Goal: Use online tool/utility: Utilize a website feature to perform a specific function

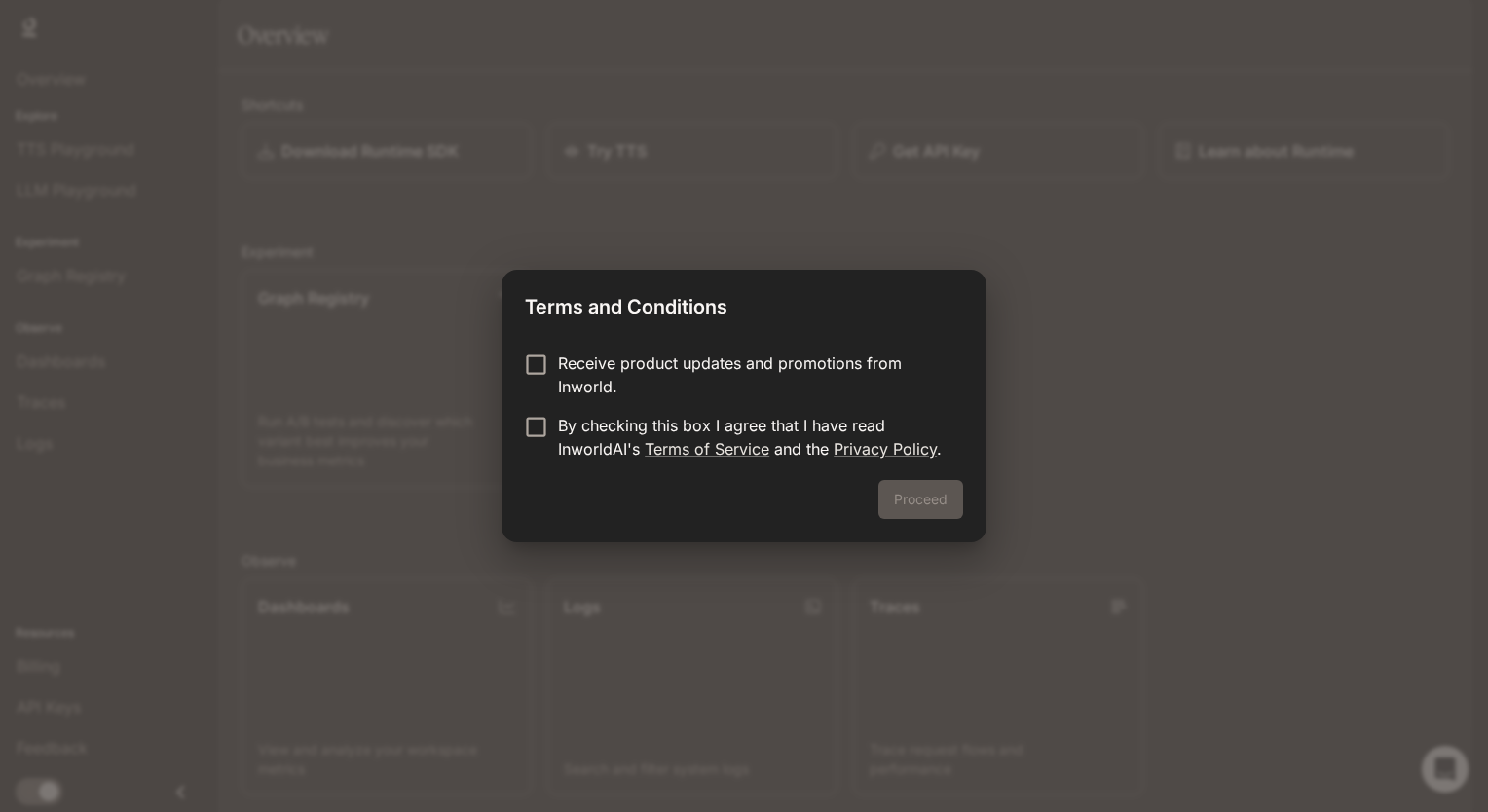
click at [531, 409] on form "Receive product updates and promotions from Inworld. By checking this box I agr…" at bounding box center [743, 406] width 438 height 109
click at [947, 505] on button "Proceed" at bounding box center [921, 498] width 85 height 39
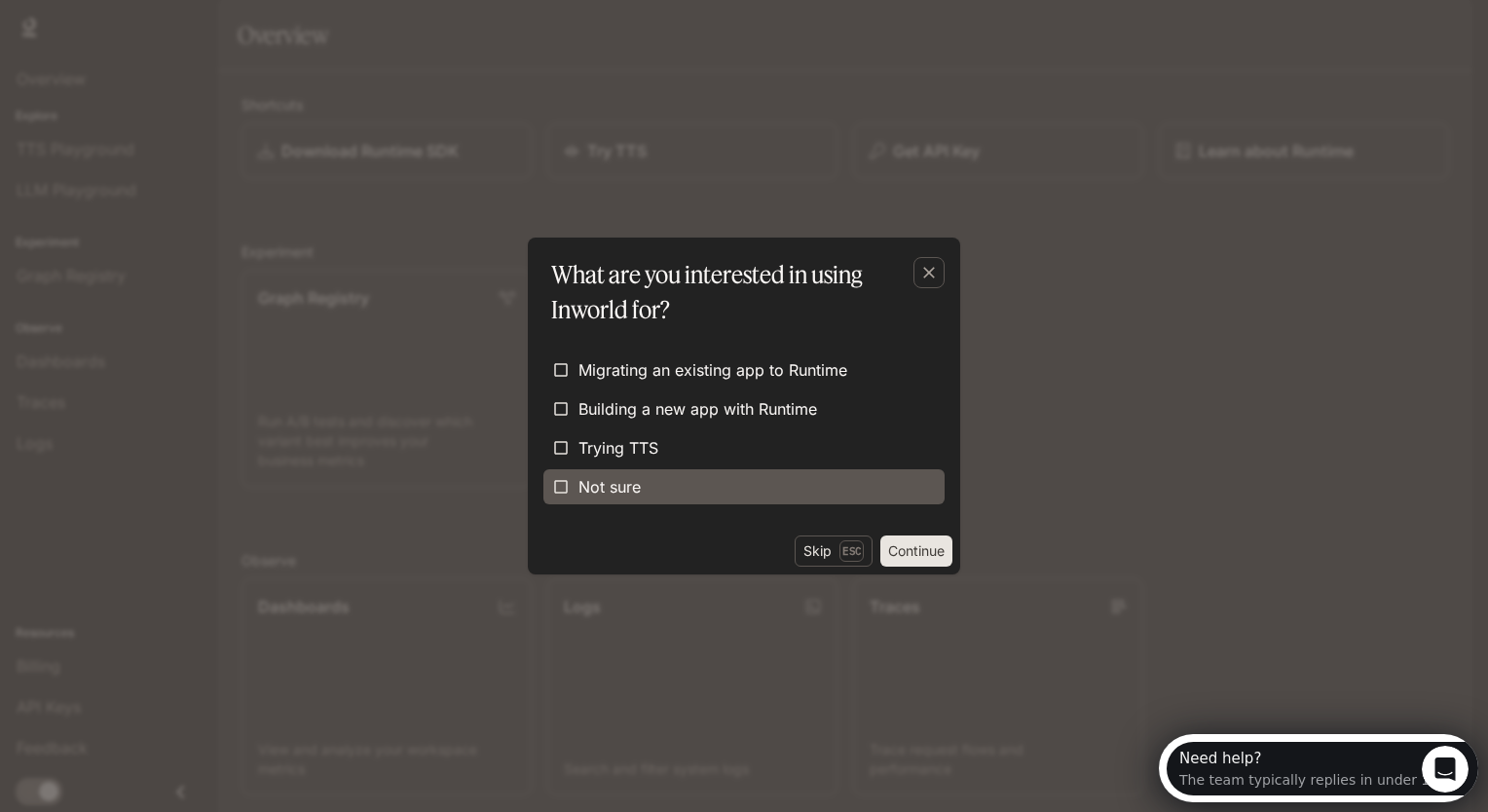
click at [732, 502] on label "Not sure" at bounding box center [743, 486] width 401 height 35
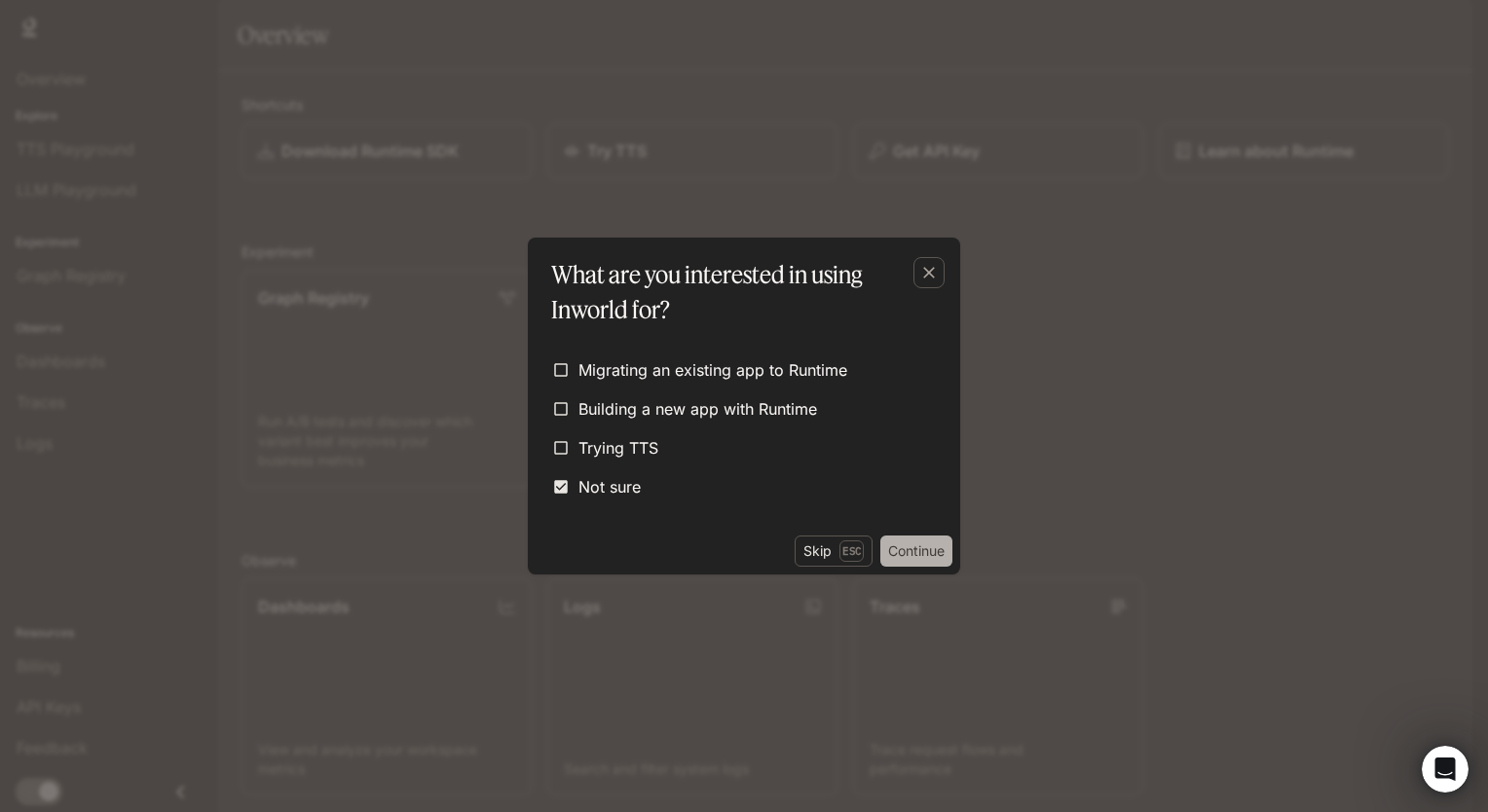
click at [913, 542] on button "Continue" at bounding box center [916, 550] width 72 height 31
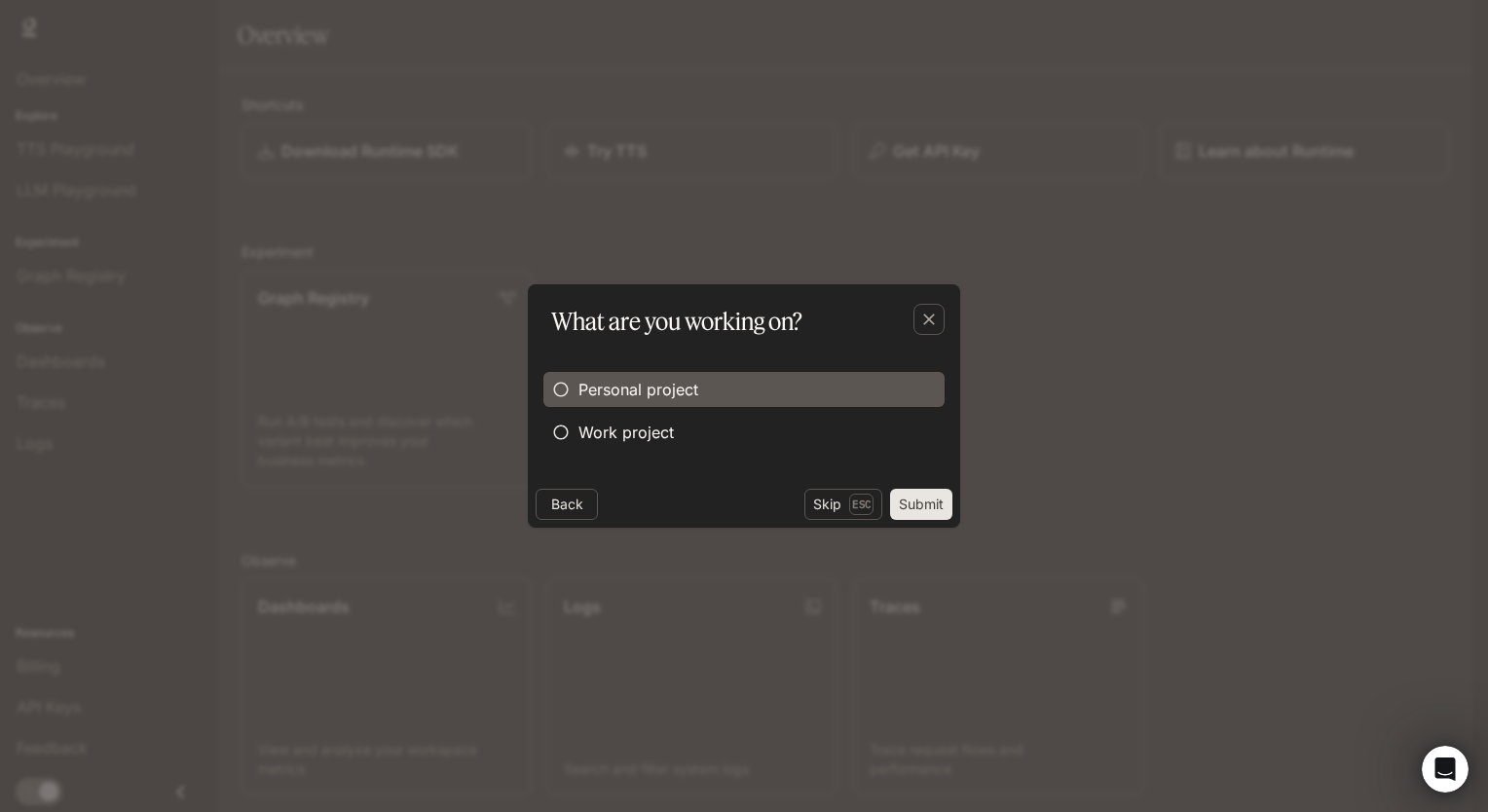
click at [833, 382] on label "Personal project" at bounding box center [743, 389] width 401 height 35
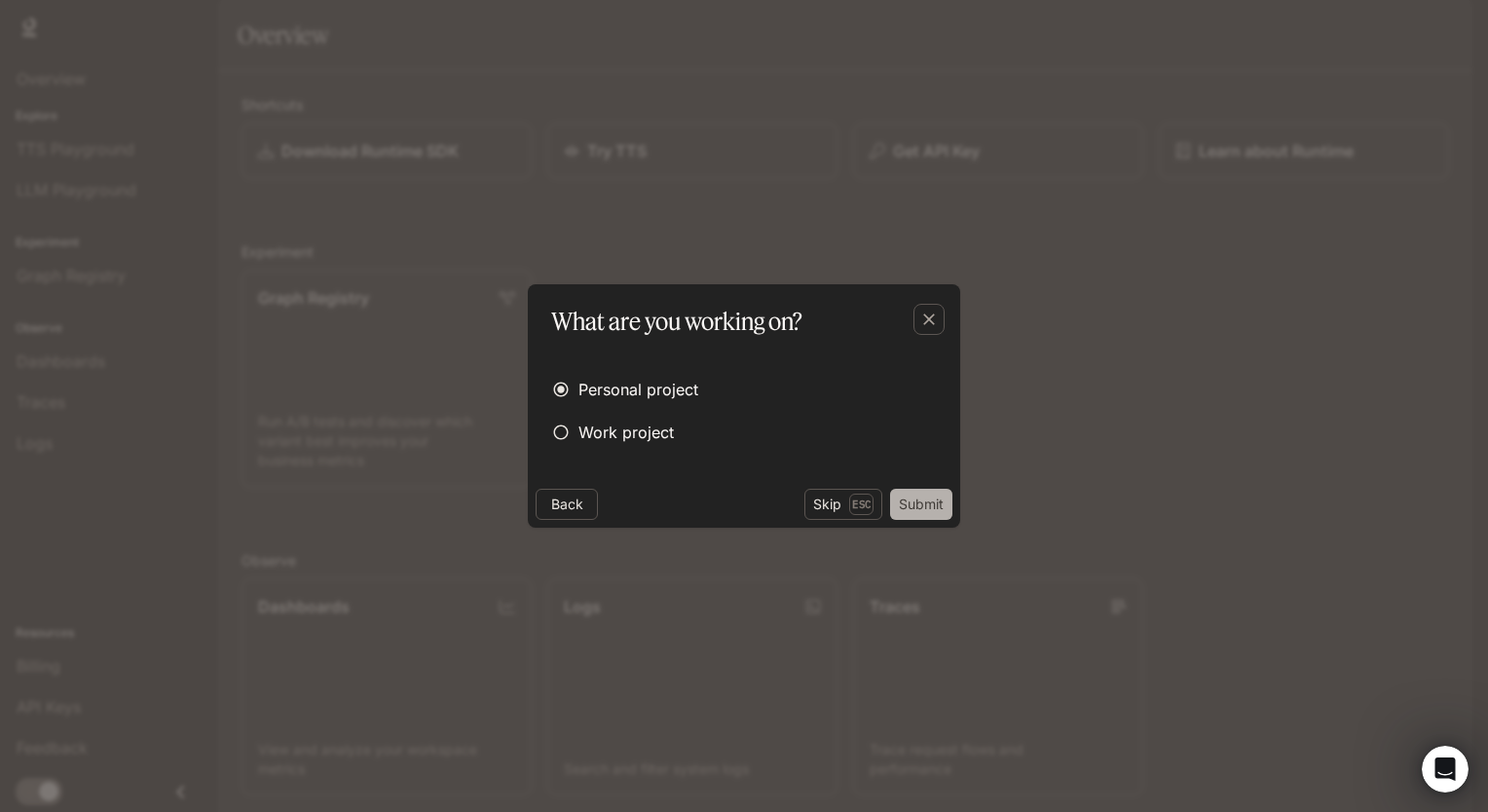
click at [907, 504] on button "Submit" at bounding box center [920, 503] width 62 height 31
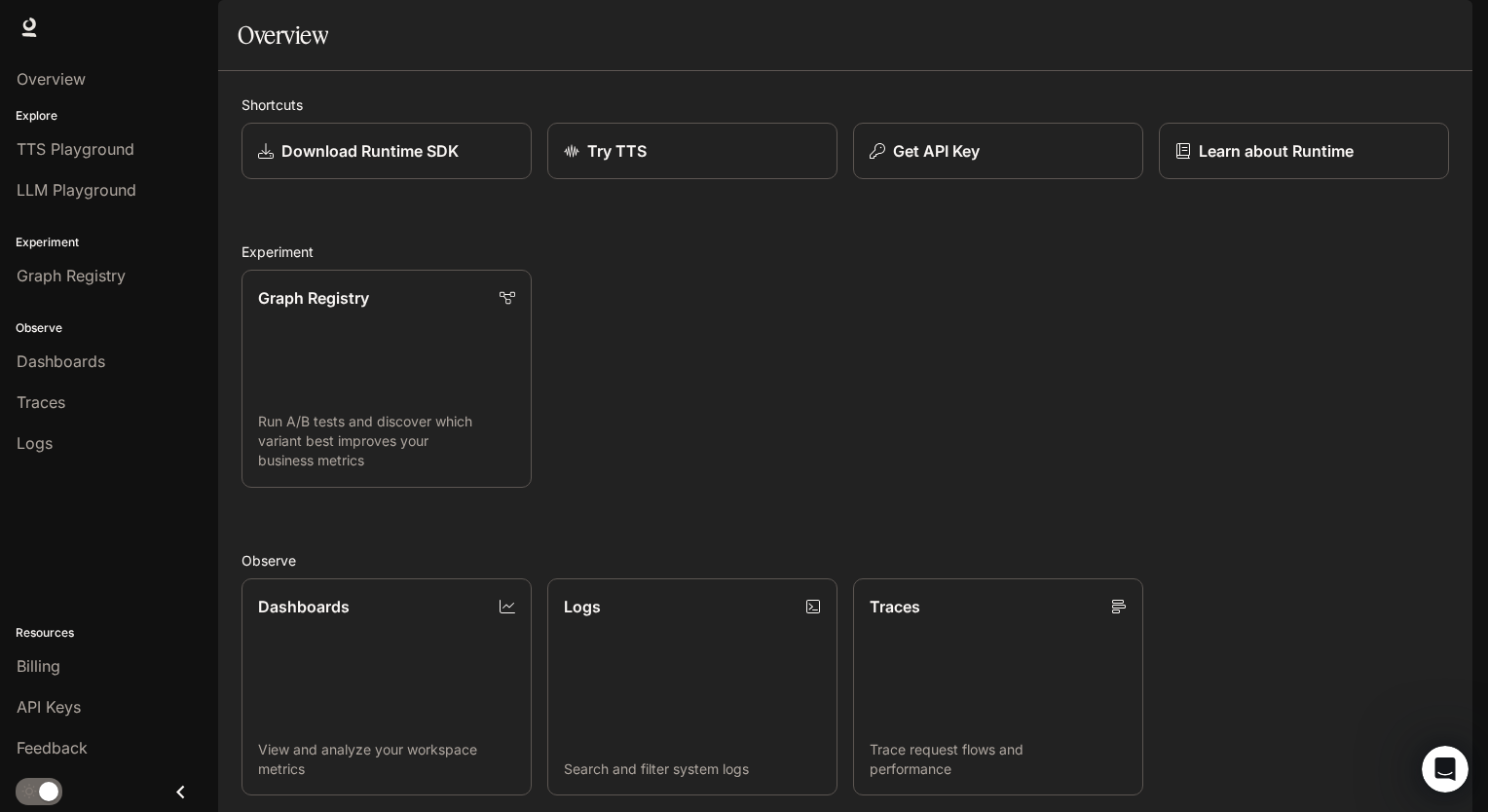
click at [624, 354] on div "Graph Registry Run A/B tests and discover which variant best improves your busi…" at bounding box center [837, 371] width 1223 height 233
click at [99, 140] on span "TTS Playground" at bounding box center [75, 149] width 118 height 24
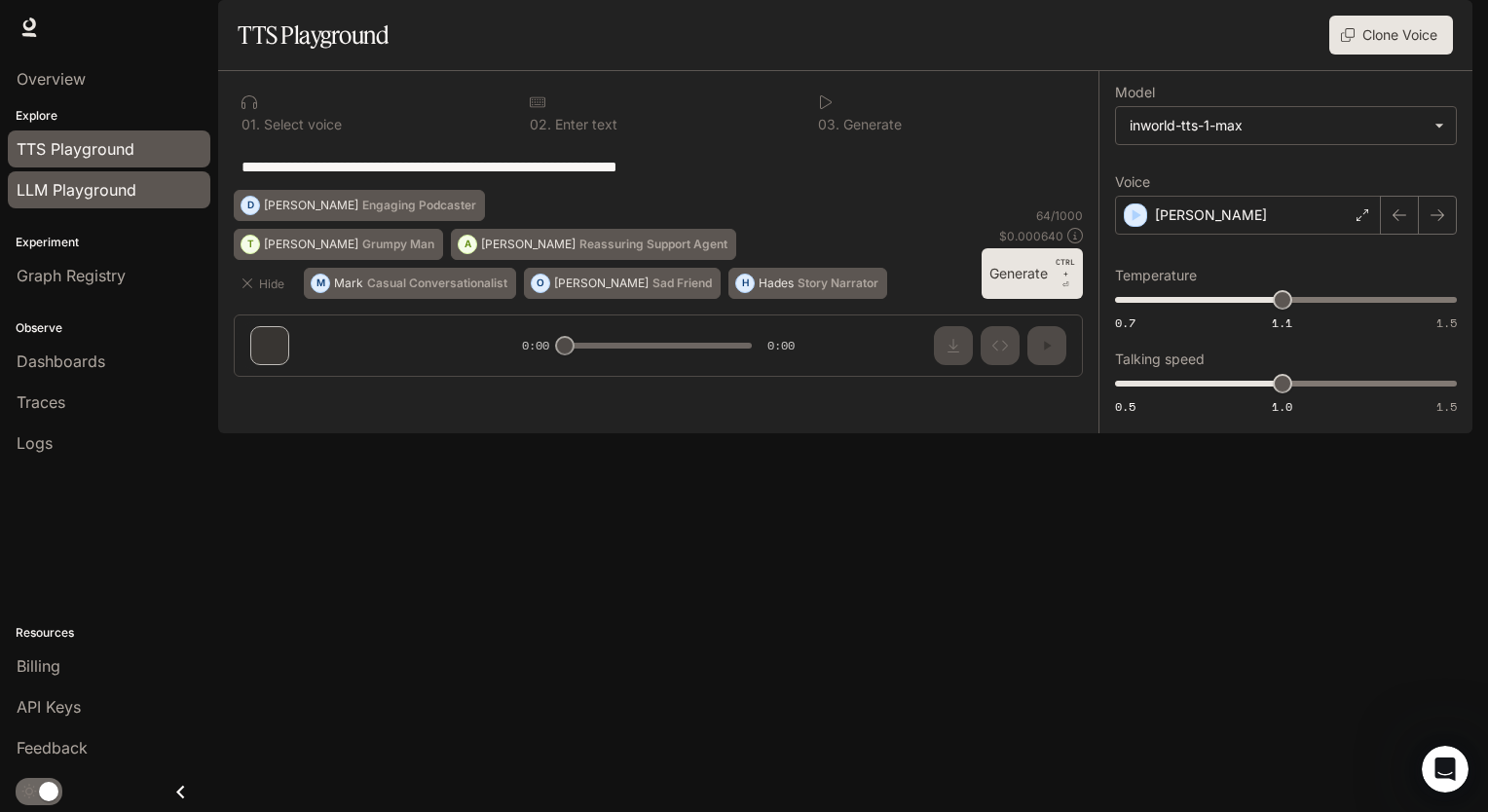
click at [92, 175] on link "LLM Playground" at bounding box center [109, 189] width 203 height 37
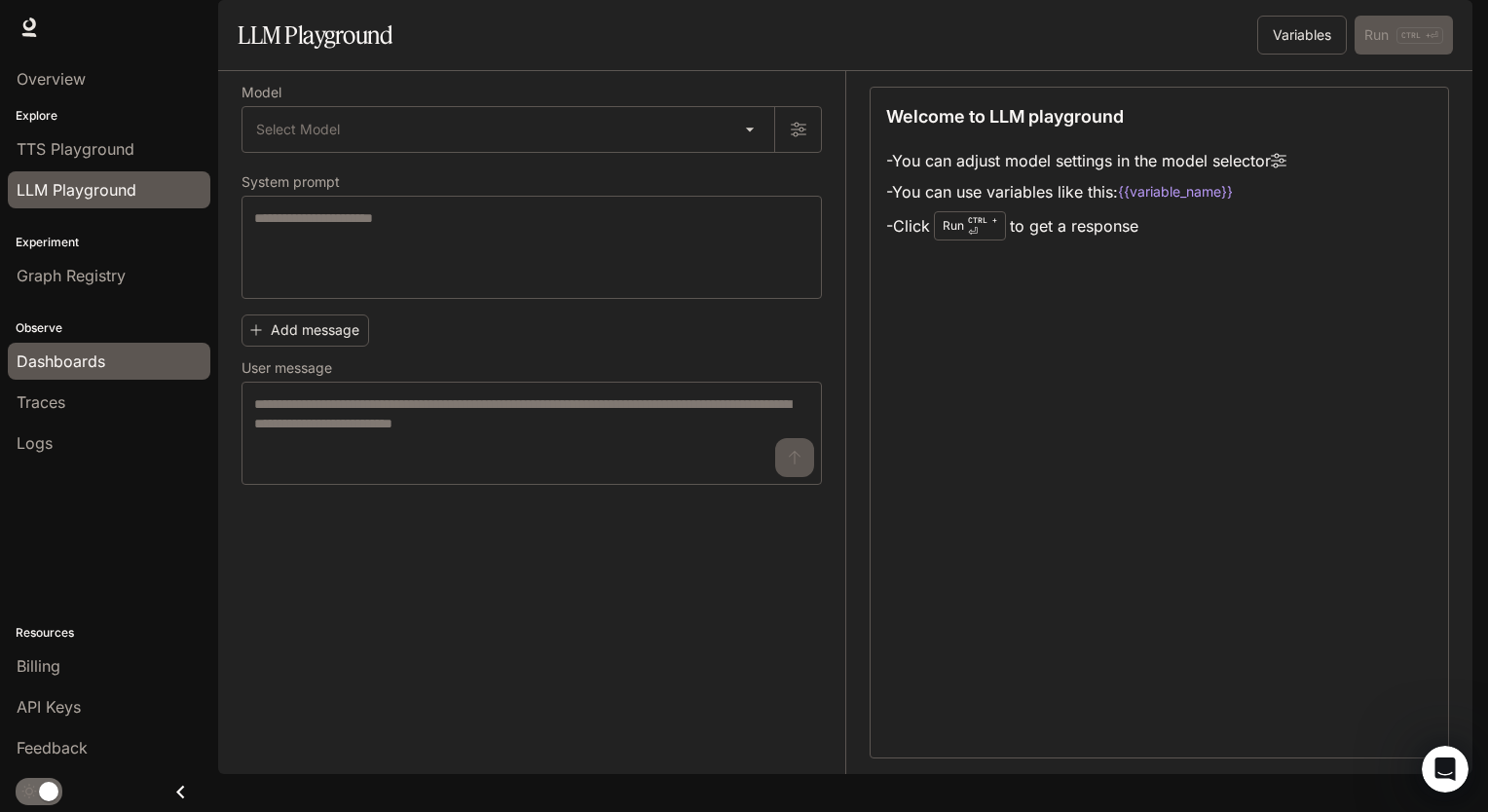
click at [82, 360] on span "Dashboards" at bounding box center [61, 361] width 89 height 24
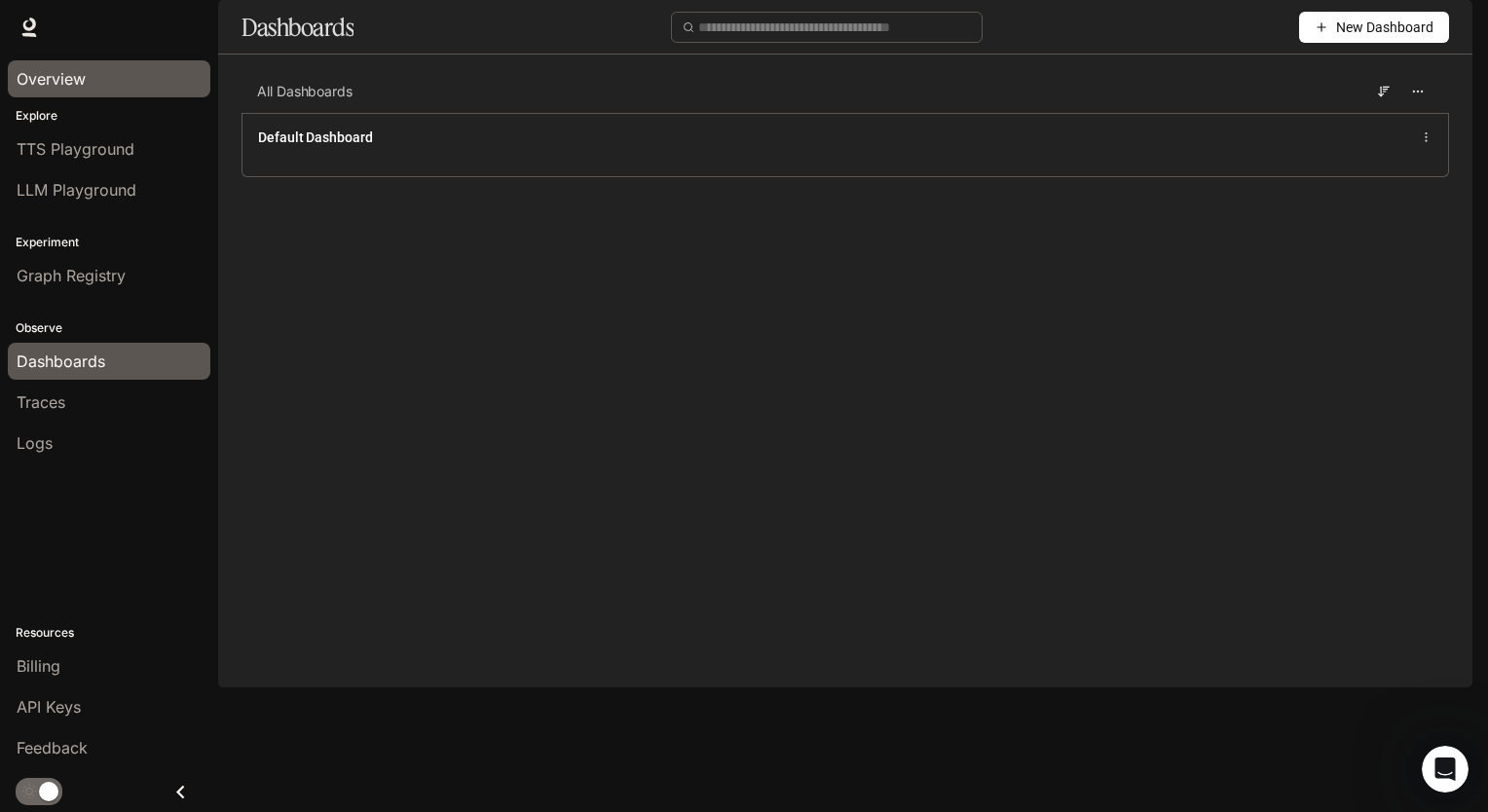
click at [54, 95] on link "Overview" at bounding box center [109, 78] width 203 height 37
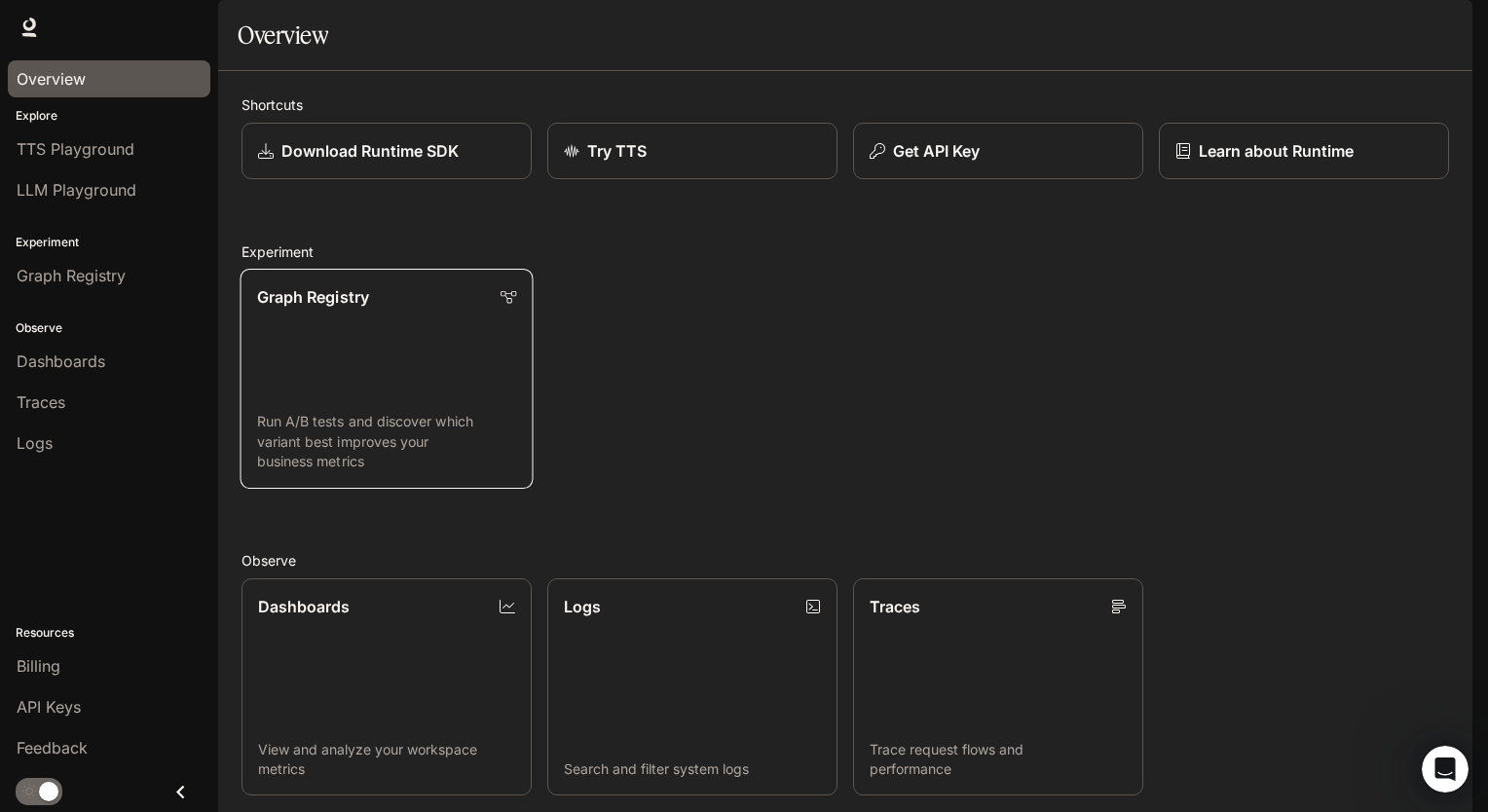
scroll to position [378, 0]
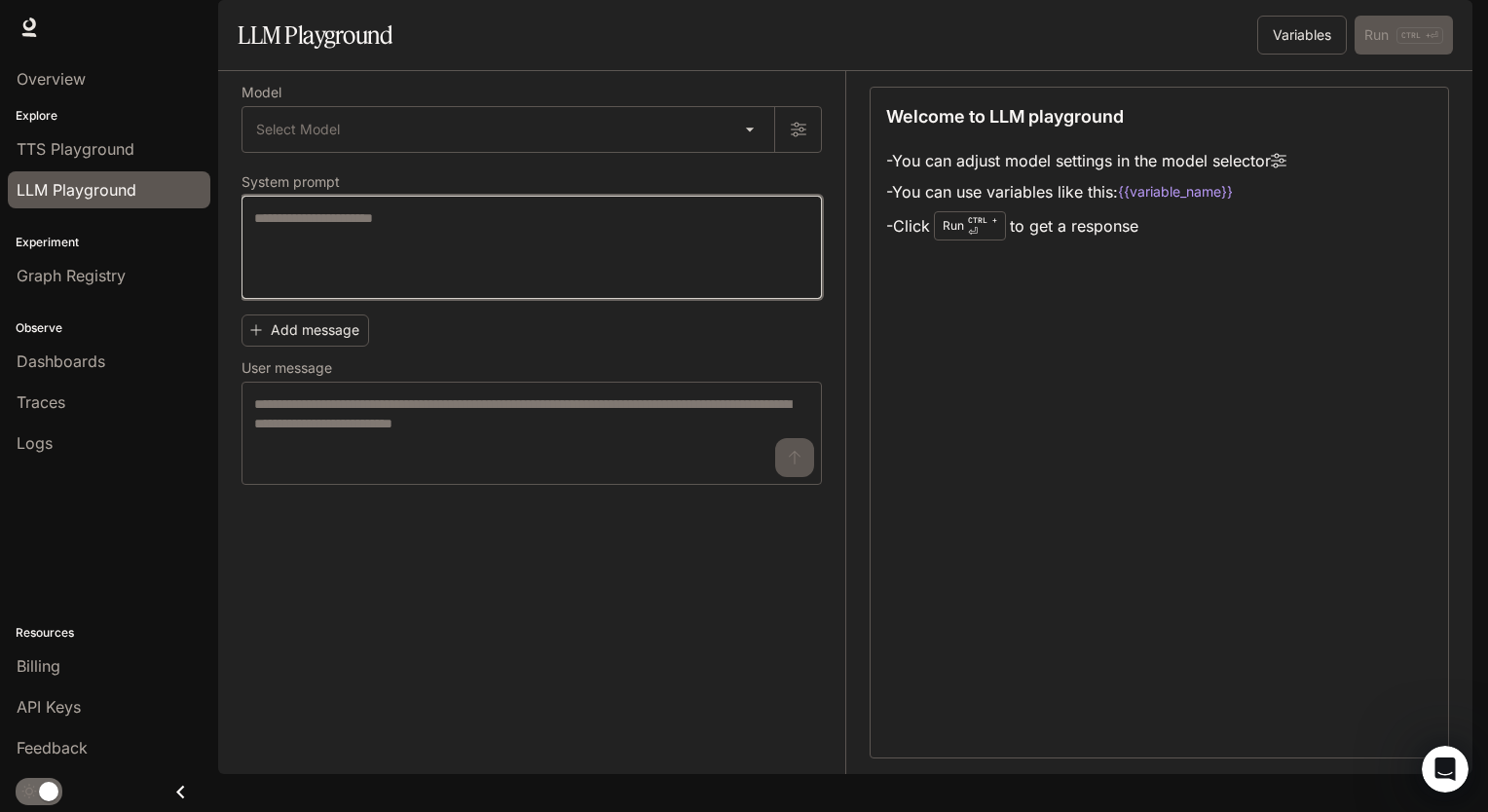
click at [369, 261] on textarea at bounding box center [531, 247] width 555 height 78
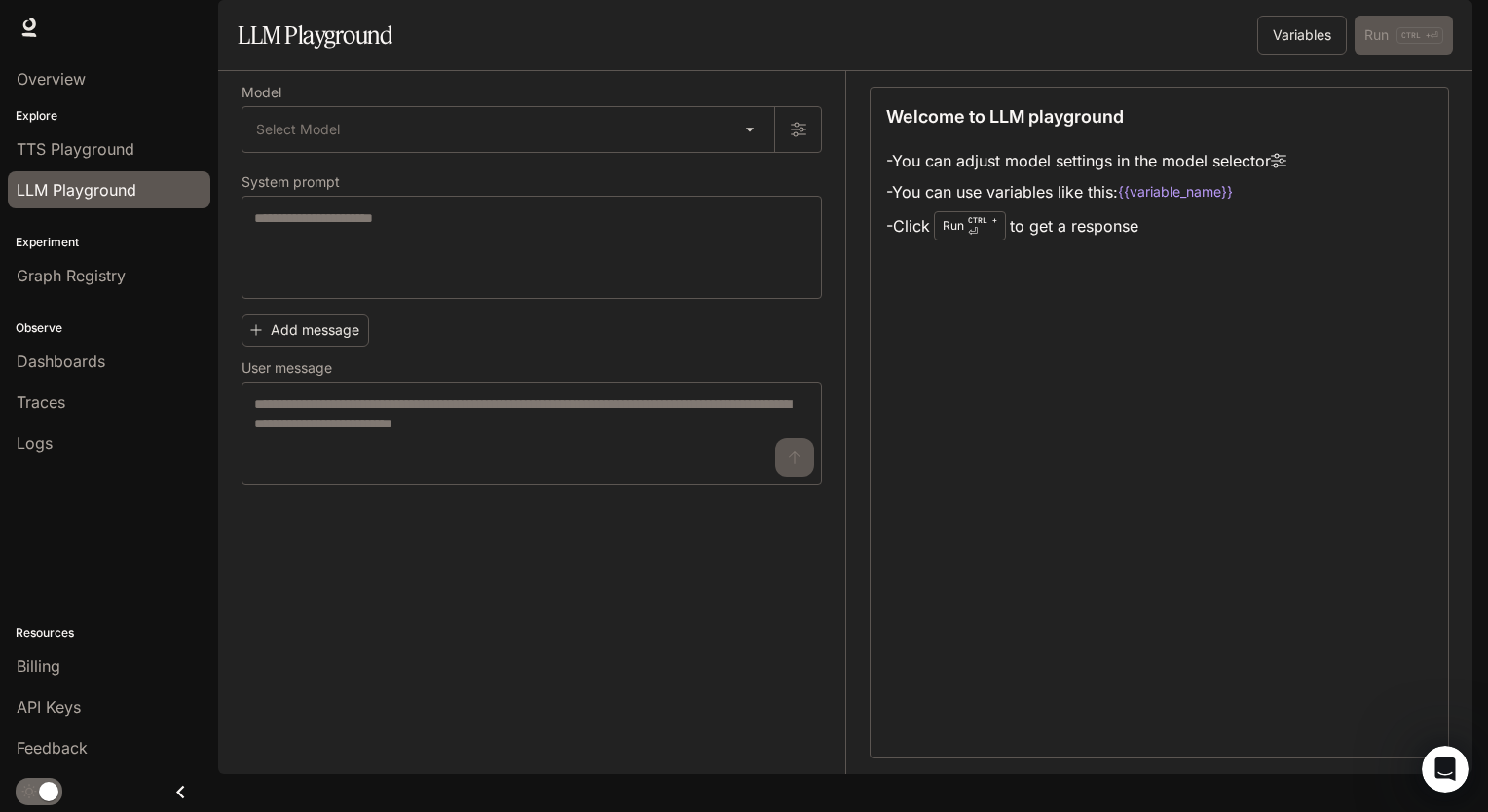
click at [386, 206] on div "Model Select Model ​ System prompt * ​ Add message User message * ​" at bounding box center [531, 286] width 581 height 398
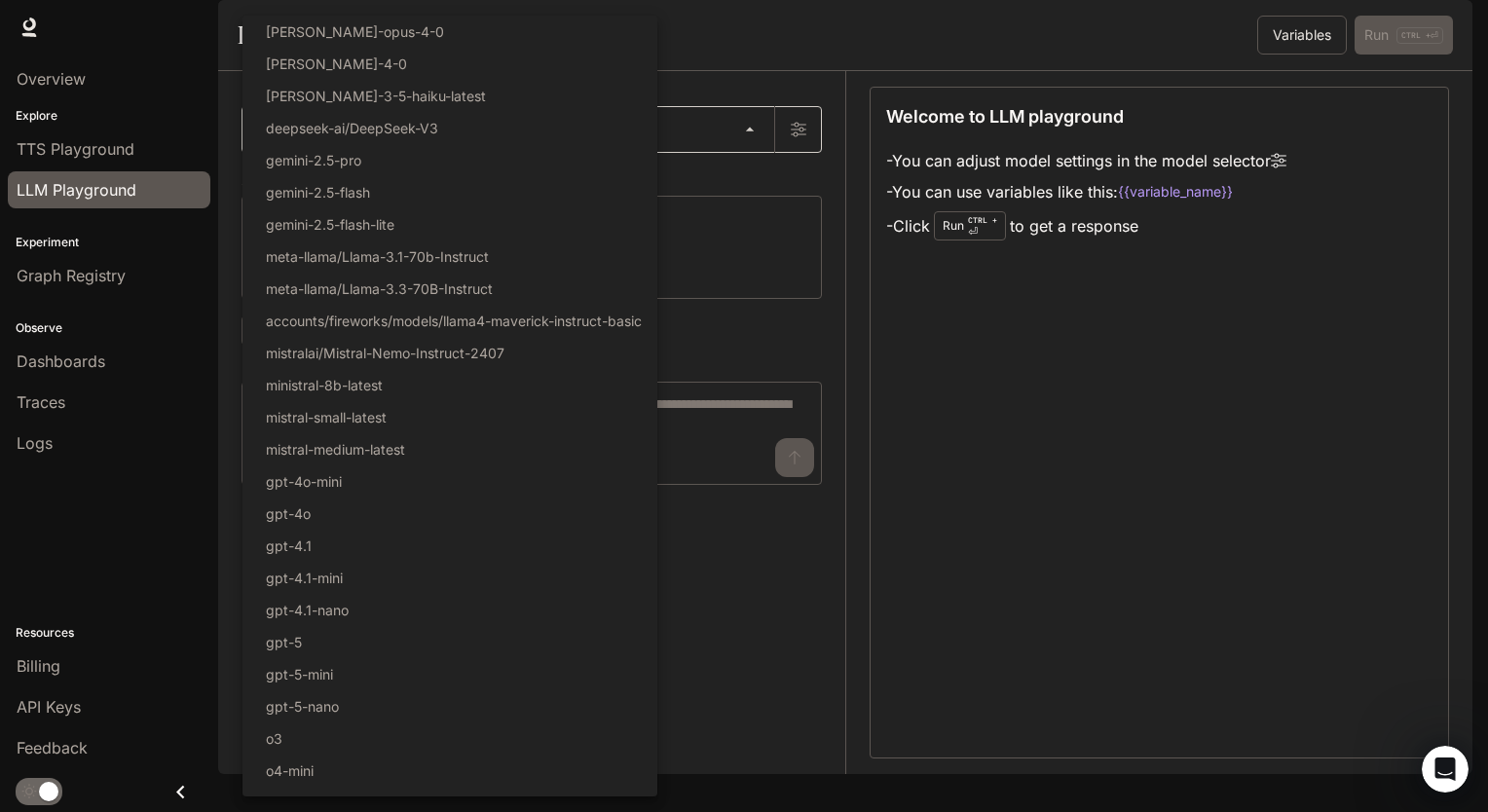
click at [407, 189] on body "Skip to main content Runtime Runtime Documentation Documentation Portal Overvie…" at bounding box center [744, 406] width 1488 height 812
click at [710, 227] on div at bounding box center [744, 406] width 1488 height 812
